Goal: Information Seeking & Learning: Learn about a topic

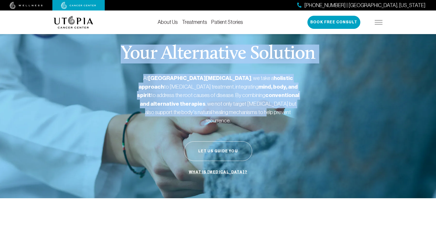
drag, startPoint x: 109, startPoint y: 45, endPoint x: 298, endPoint y: 144, distance: 213.6
click at [208, 144] on div "Your Alternative Solution At [GEOGRAPHIC_DATA][MEDICAL_DATA] , we take a holist…" at bounding box center [218, 111] width 329 height 174
click at [208, 146] on div "Your Alternative Solution At [GEOGRAPHIC_DATA][MEDICAL_DATA] , we take a holist…" at bounding box center [218, 111] width 329 height 174
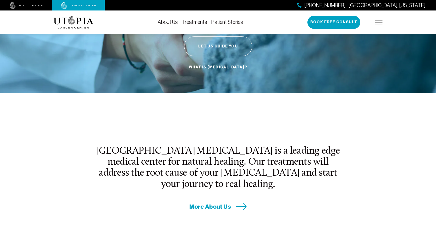
scroll to position [157, 0]
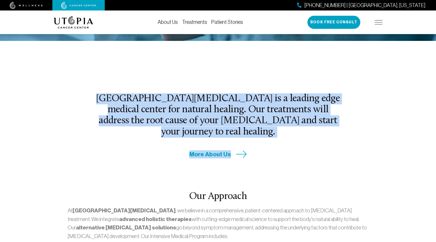
drag, startPoint x: 98, startPoint y: 85, endPoint x: 264, endPoint y: 138, distance: 173.6
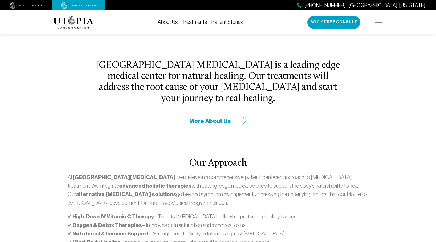
scroll to position [236, 0]
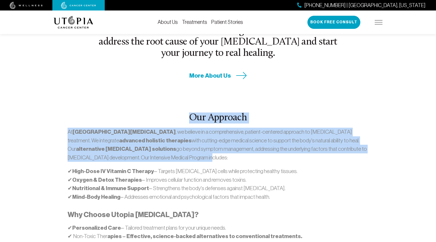
click at [208, 145] on div "Our Approach At [GEOGRAPHIC_DATA][MEDICAL_DATA] , we believe in a comprehensive…" at bounding box center [218, 195] width 335 height 230
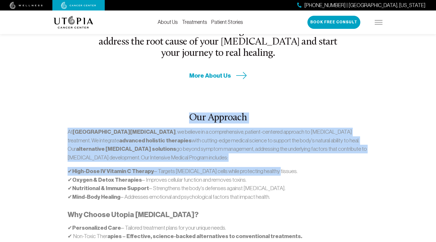
click at [208, 145] on div "At [GEOGRAPHIC_DATA][MEDICAL_DATA] , we believe in a comprehensive, patient-cen…" at bounding box center [218, 198] width 301 height 143
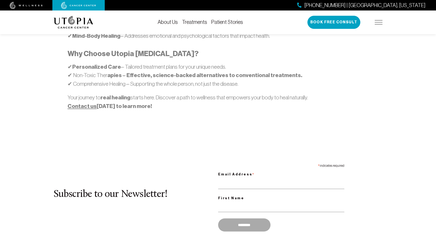
scroll to position [445, 0]
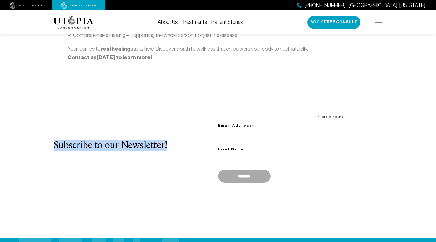
drag, startPoint x: 42, startPoint y: 123, endPoint x: 190, endPoint y: 126, distance: 148.2
click at [190, 140] on h2 "Subscribe to our Newsletter!" at bounding box center [136, 145] width 164 height 11
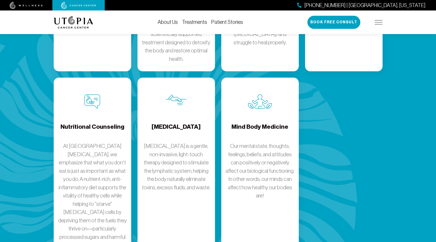
scroll to position [864, 0]
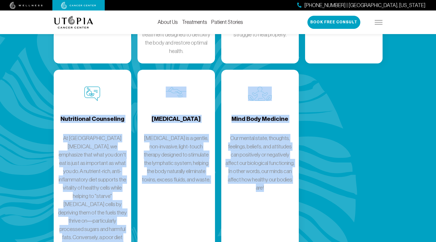
drag, startPoint x: 23, startPoint y: 89, endPoint x: 307, endPoint y: 244, distance: 322.7
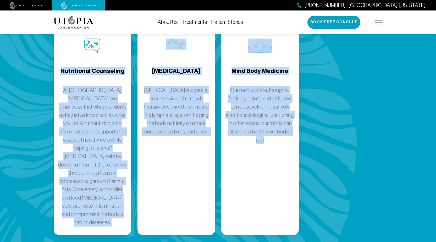
scroll to position [981, 0]
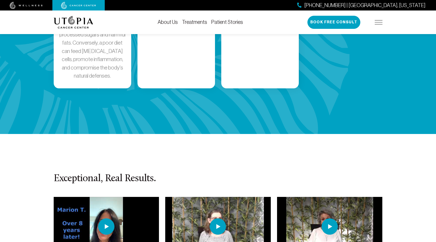
scroll to position [1060, 0]
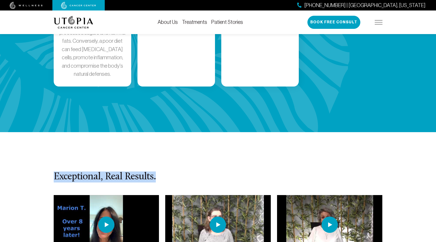
drag, startPoint x: 38, startPoint y: 126, endPoint x: 155, endPoint y: 132, distance: 117.1
click at [155, 132] on section "Exceptional, Real Results. [PERSON_NAME] [MEDICAL_DATA] - [PERSON_NAME]'s Life …" at bounding box center [218, 235] width 436 height 207
click at [155, 171] on h3 "Exceptional, Real Results." at bounding box center [218, 176] width 329 height 11
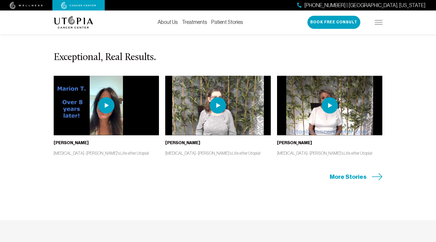
scroll to position [1191, 0]
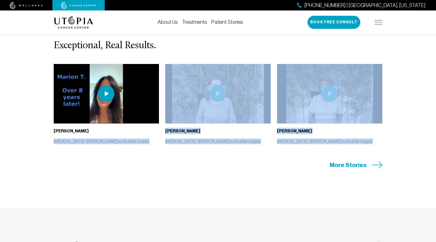
drag, startPoint x: 0, startPoint y: 97, endPoint x: 297, endPoint y: 126, distance: 298.0
click at [208, 126] on section "Exceptional, Real Results. [PERSON_NAME] [MEDICAL_DATA] - [PERSON_NAME]'s Life …" at bounding box center [218, 104] width 436 height 207
click at [208, 127] on section "Exceptional, Real Results. [PERSON_NAME] [MEDICAL_DATA] - [PERSON_NAME]'s Life …" at bounding box center [218, 104] width 436 height 207
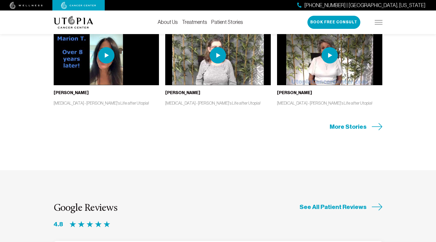
scroll to position [1269, 0]
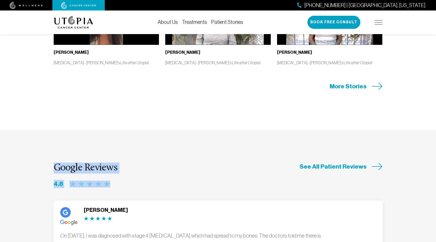
drag, startPoint x: 54, startPoint y: 131, endPoint x: 184, endPoint y: 148, distance: 131.7
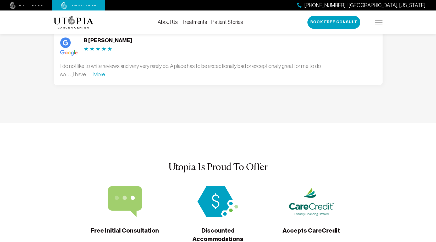
scroll to position [1557, 0]
drag, startPoint x: 155, startPoint y: 121, endPoint x: 273, endPoint y: 115, distance: 117.4
click at [208, 123] on section "Utopia Is Proud To Offer Free Initial Consultation Discounted Accommodations Ac…" at bounding box center [218, 219] width 436 height 192
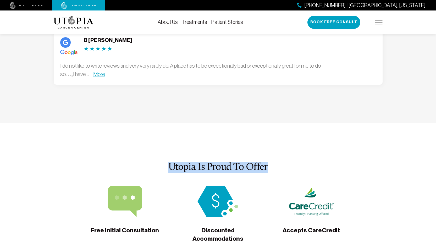
click at [208, 123] on section "Utopia Is Proud To Offer Free Initial Consultation Discounted Accommodations Ac…" at bounding box center [218, 219] width 436 height 192
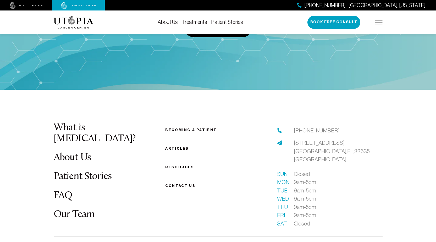
scroll to position [2002, 0]
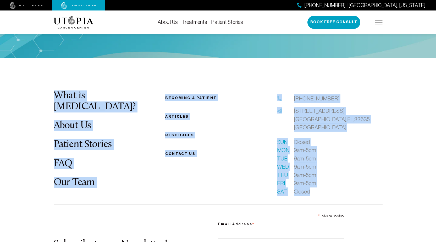
drag, startPoint x: 18, startPoint y: 42, endPoint x: 270, endPoint y: 184, distance: 289.2
click at [208, 184] on footer "What is [MEDICAL_DATA]? About Us Patient Stories FAQ Our Team Becoming a patien…" at bounding box center [218, 217] width 436 height 318
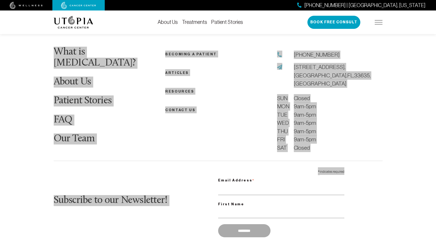
scroll to position [2075, 0]
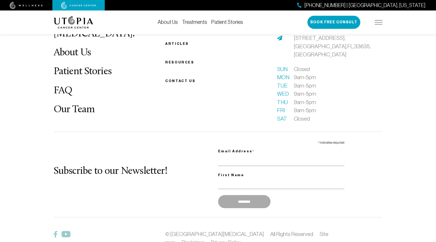
drag, startPoint x: 300, startPoint y: 219, endPoint x: 285, endPoint y: 219, distance: 15.7
click at [208, 219] on footer "What is [MEDICAL_DATA]? About Us Patient Stories FAQ Our Team Becoming a patien…" at bounding box center [218, 144] width 436 height 318
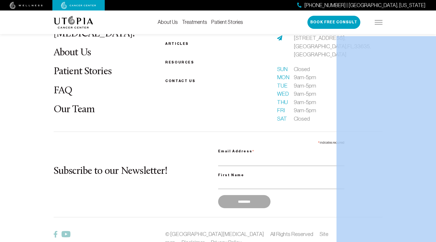
drag, startPoint x: 34, startPoint y: 188, endPoint x: 339, endPoint y: 208, distance: 305.9
click at [10, 173] on footer "What is [MEDICAL_DATA]? About Us Patient Stories FAQ Our Team Becoming a patien…" at bounding box center [218, 144] width 436 height 318
